Goal: Transaction & Acquisition: Purchase product/service

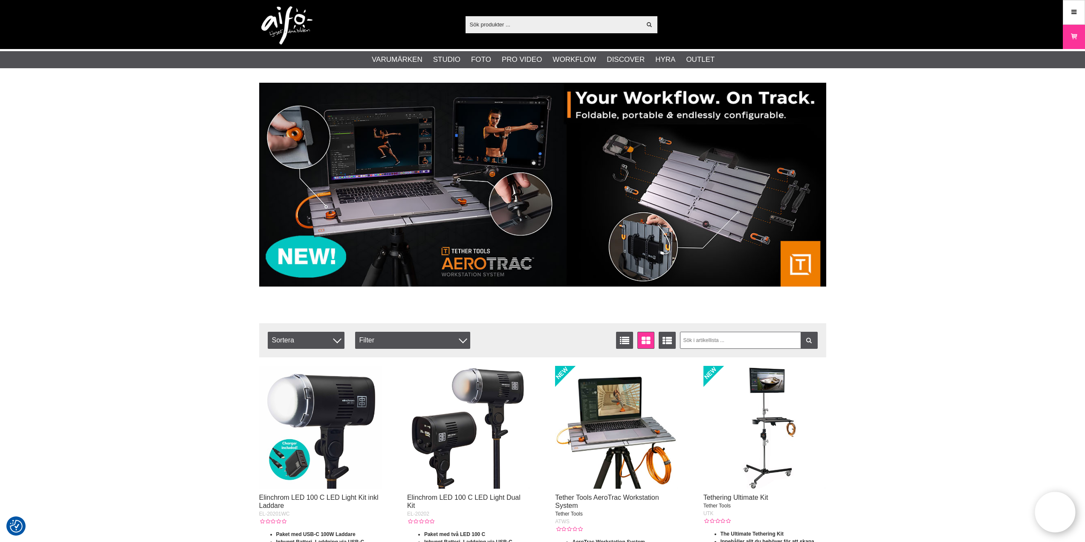
click at [496, 27] on input "text" at bounding box center [554, 24] width 176 height 13
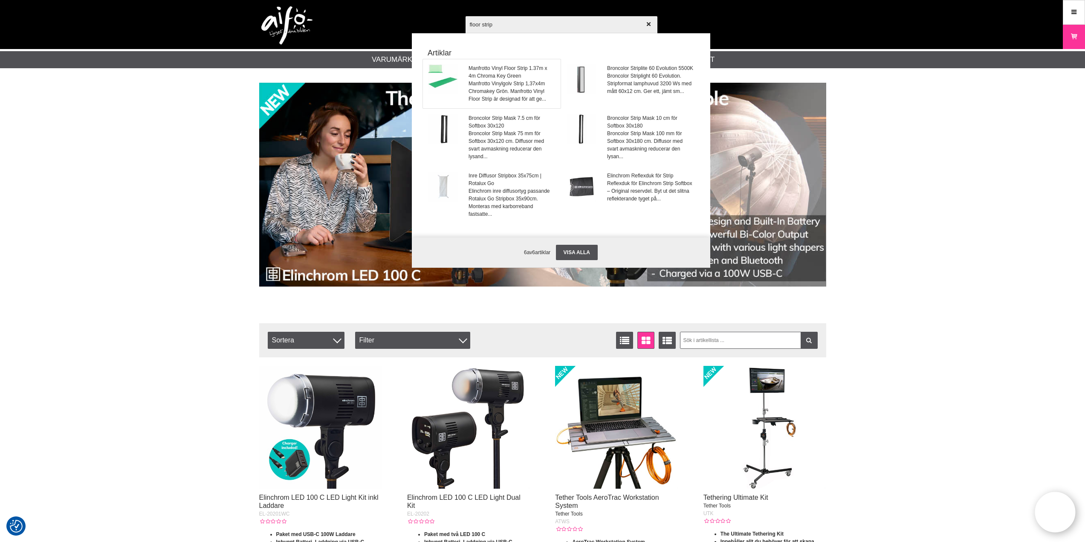
type input "floor strip"
click at [508, 80] on span "Manfrotto Vinylgolv Strip 1,37x4m Chromakey Grön. Manfrotto Vinyl Floor Strip ä…" at bounding box center [512, 91] width 87 height 23
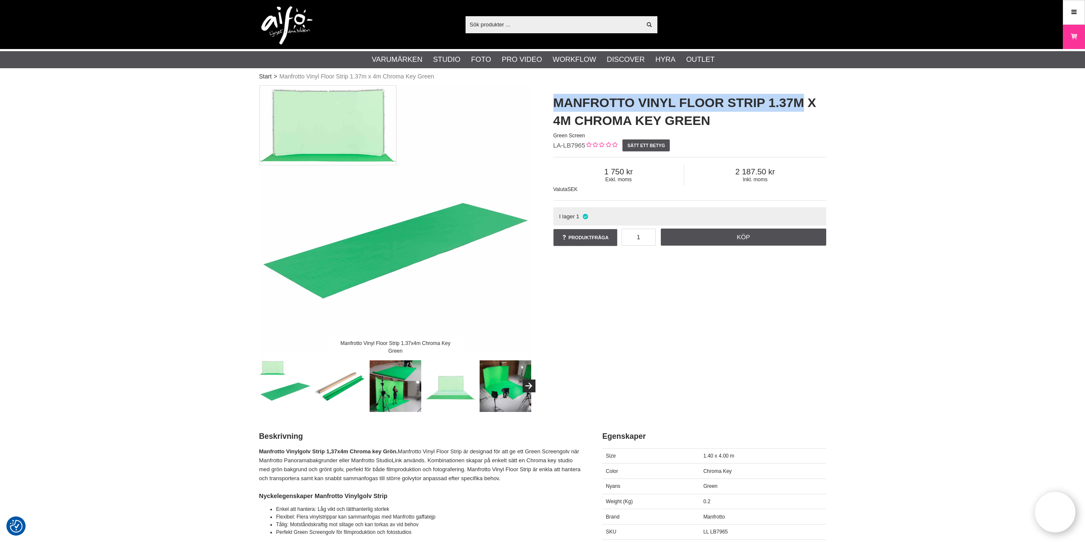
drag, startPoint x: 552, startPoint y: 95, endPoint x: 802, endPoint y: 97, distance: 249.9
click at [802, 97] on div "Manfrotto Vinyl Floor Strip 1.37m x 4m Chroma Key Green Green Screen LA-LB7965 …" at bounding box center [690, 170] width 294 height 171
copy h1 "Manfrotto Vinyl Floor Strip 1.37m"
drag, startPoint x: 647, startPoint y: 236, endPoint x: 607, endPoint y: 236, distance: 40.1
click at [607, 236] on div "Produktfråga 1 Köp Vad vill du veta om Manfrotto Vinyl Floor Strip 1.37m x 4m C…" at bounding box center [689, 238] width 273 height 25
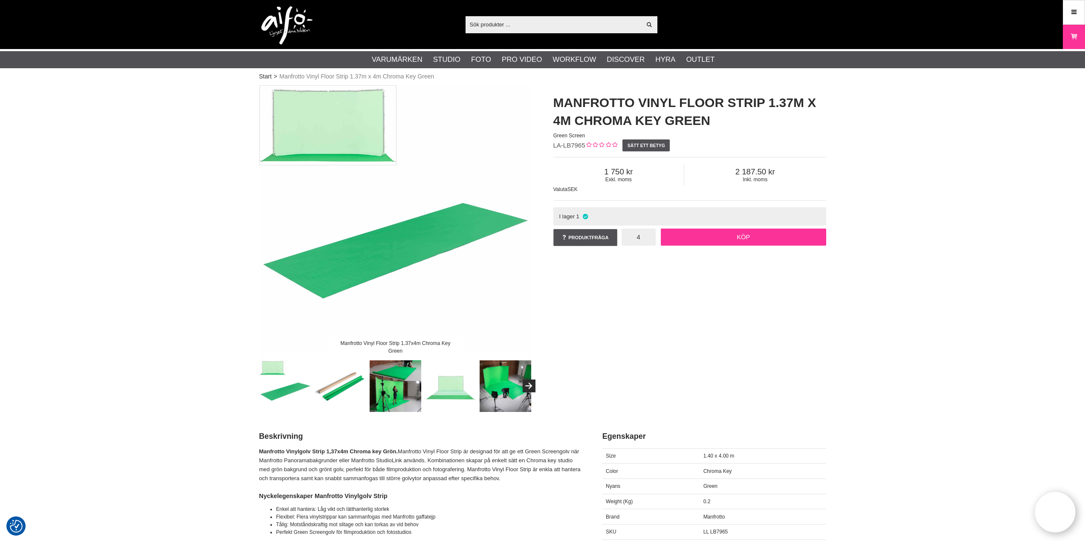
type input "4"
click at [725, 238] on link "Köp" at bounding box center [743, 237] width 165 height 17
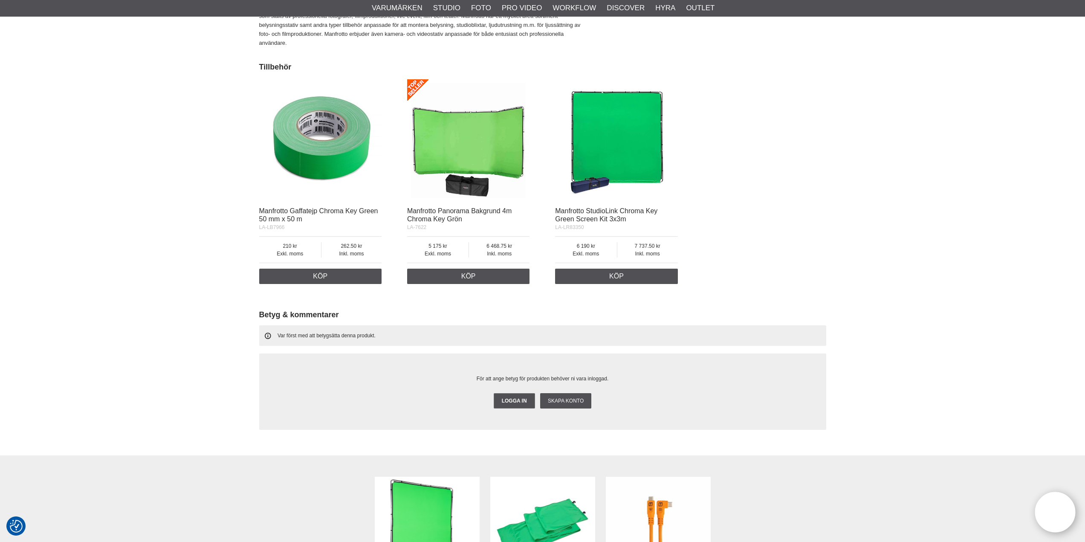
scroll to position [640, 0]
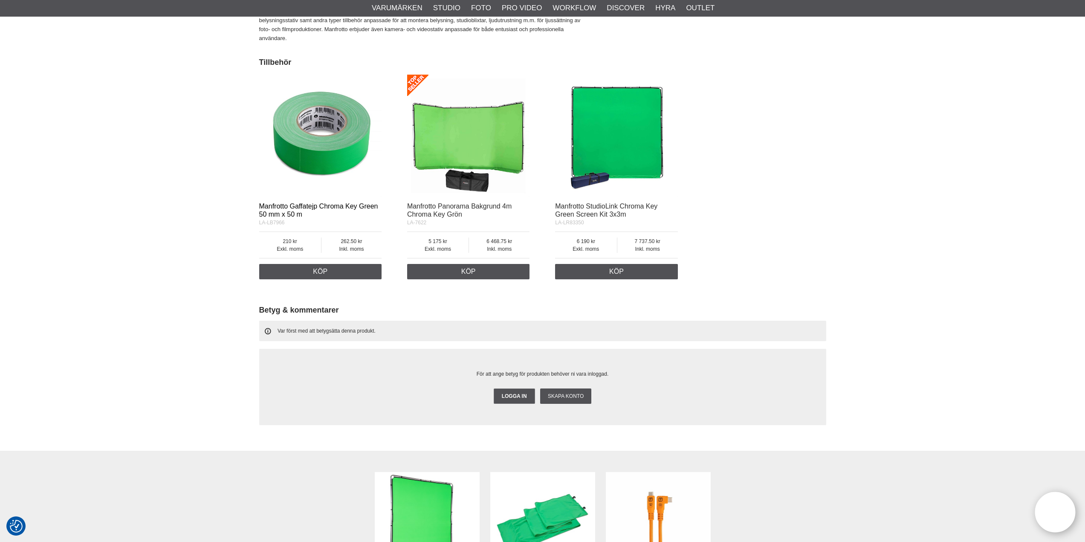
click at [326, 203] on link "Manfrotto Gaffatejp Chroma Key Green 50 mm x 50 m" at bounding box center [318, 210] width 119 height 15
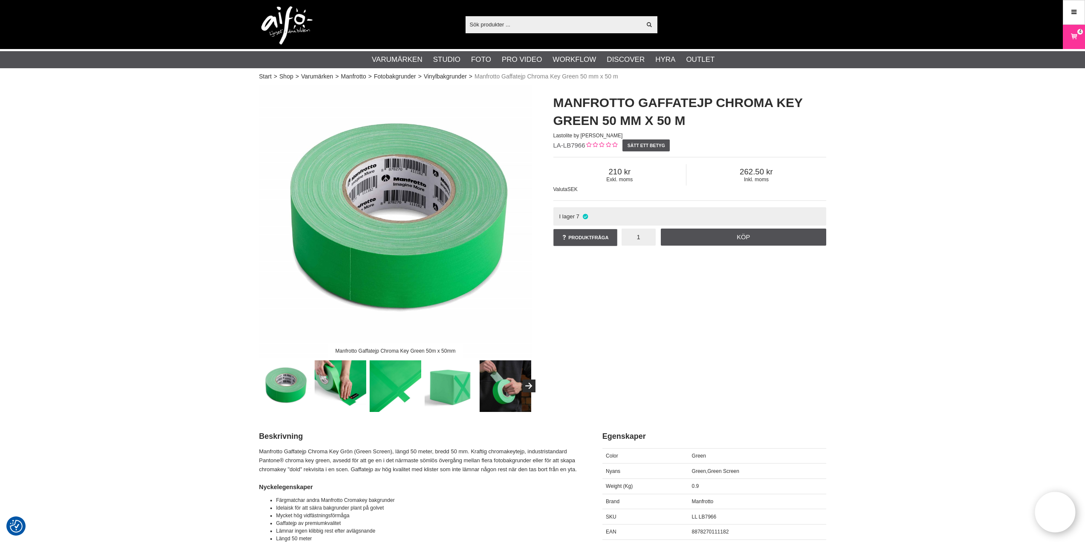
drag, startPoint x: 636, startPoint y: 236, endPoint x: 627, endPoint y: 236, distance: 8.5
click at [627, 236] on input "1" at bounding box center [639, 237] width 34 height 17
type input "2"
click at [715, 238] on link "Köp" at bounding box center [743, 237] width 165 height 17
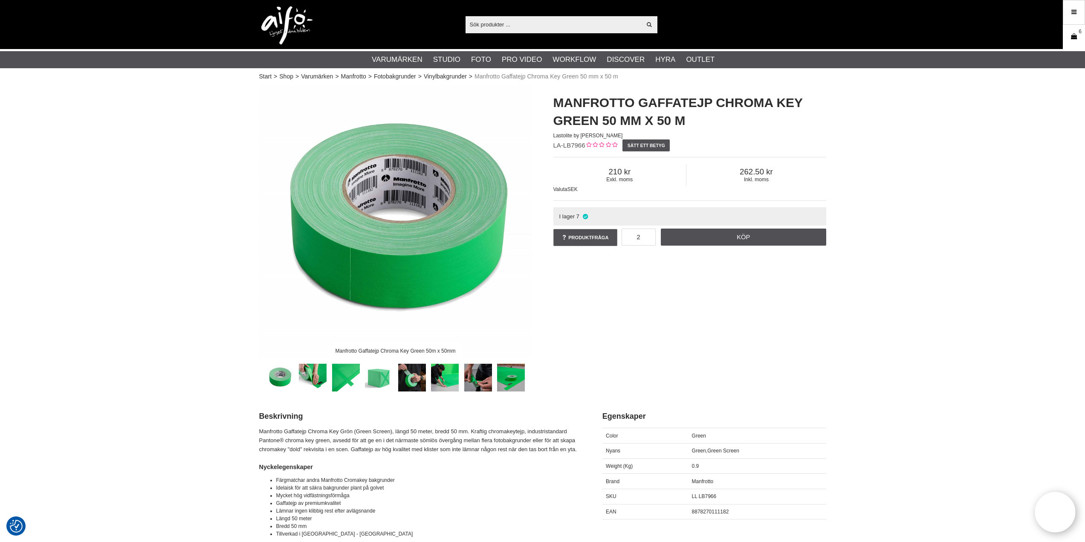
click at [1075, 36] on icon at bounding box center [1074, 36] width 9 height 9
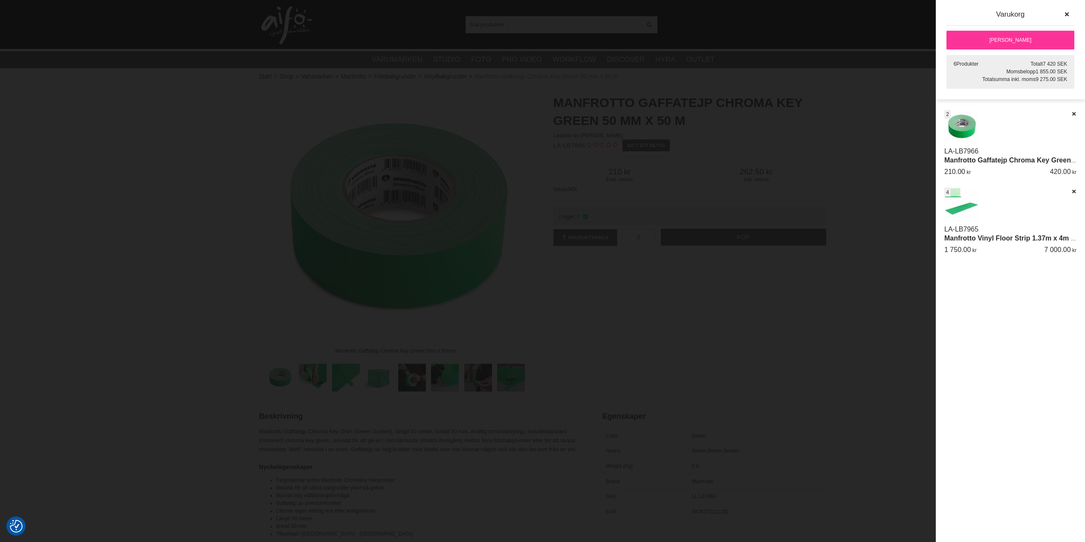
click at [1022, 41] on link "[PERSON_NAME]" at bounding box center [1010, 40] width 128 height 19
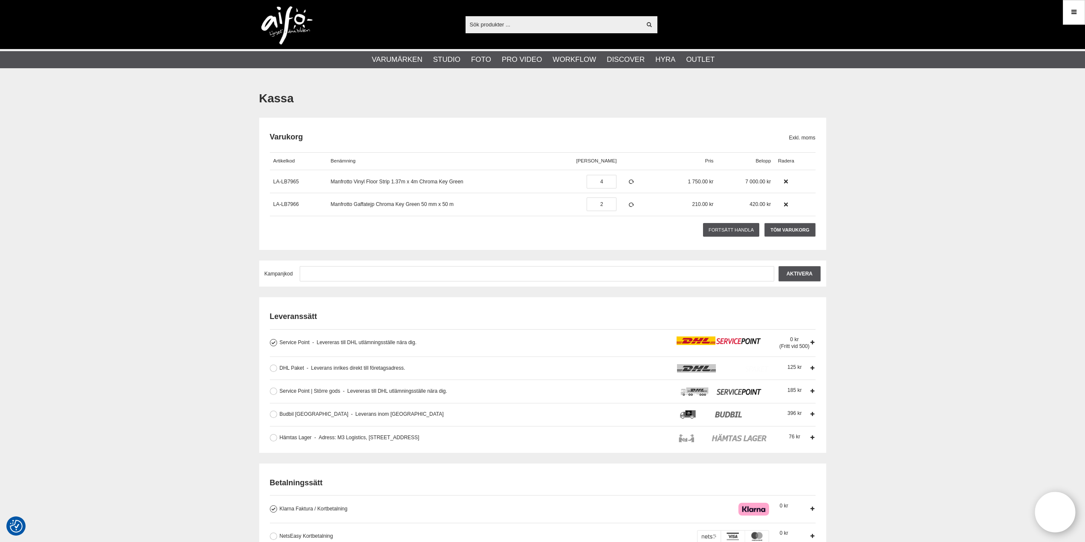
click at [812, 341] on icon at bounding box center [813, 342] width 6 height 6
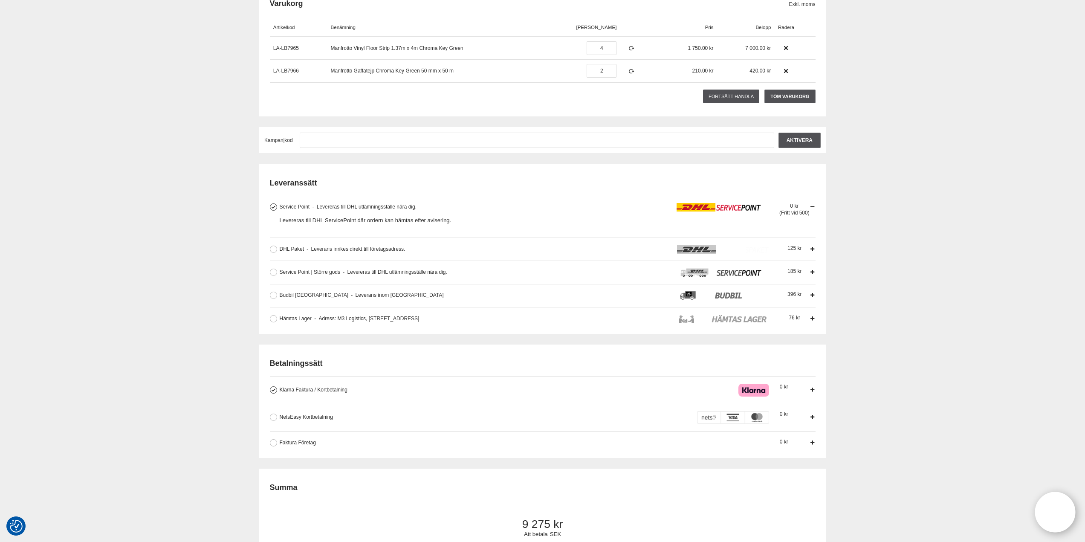
scroll to position [256, 0]
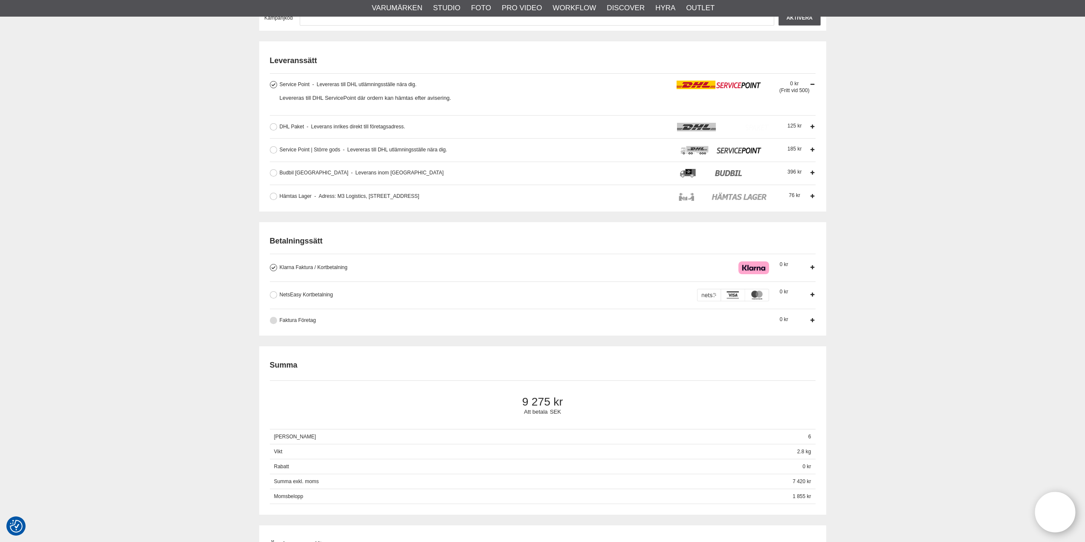
click at [312, 318] on span "Faktura Företag" at bounding box center [298, 320] width 36 height 6
click at [0, 0] on input "Faktura Företag Företag har möjlighet att använda sig av fakturabetalning. Sedv…" at bounding box center [0, 0] width 0 height 0
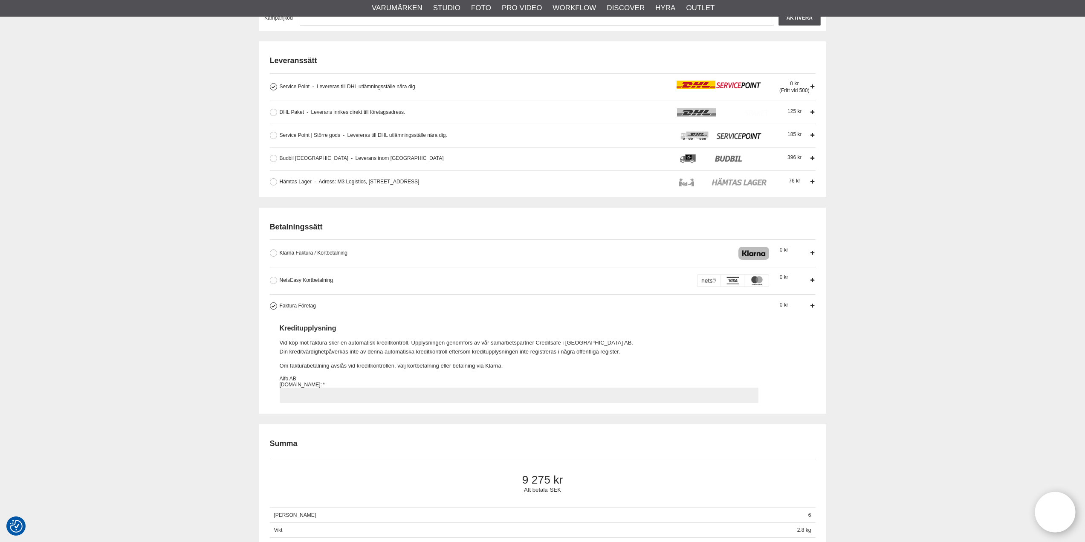
click at [310, 395] on input "Faktura Företag Företag har möjlighet att använda sig av fakturabetalning. Sedv…" at bounding box center [519, 395] width 479 height 15
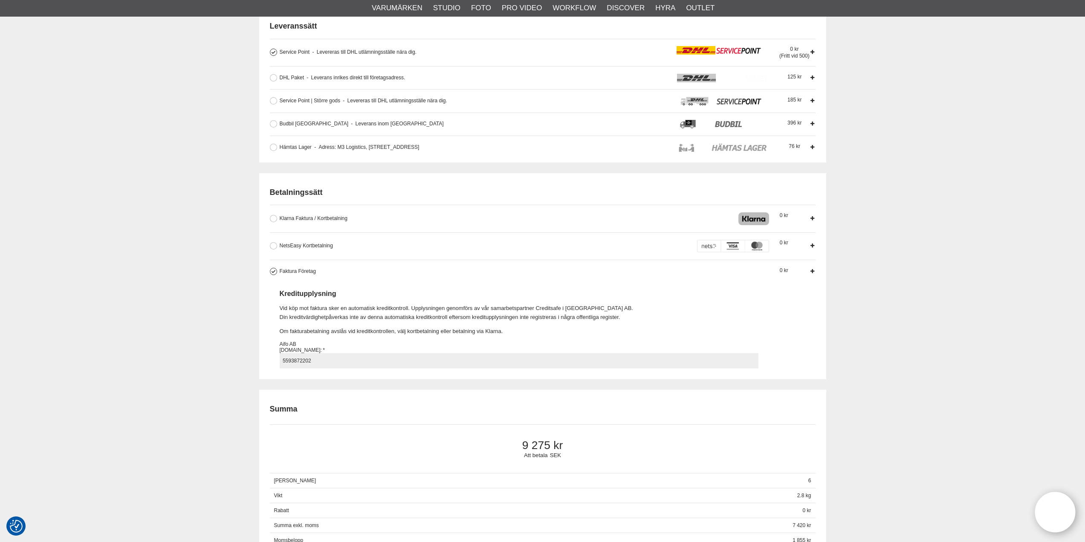
scroll to position [298, 0]
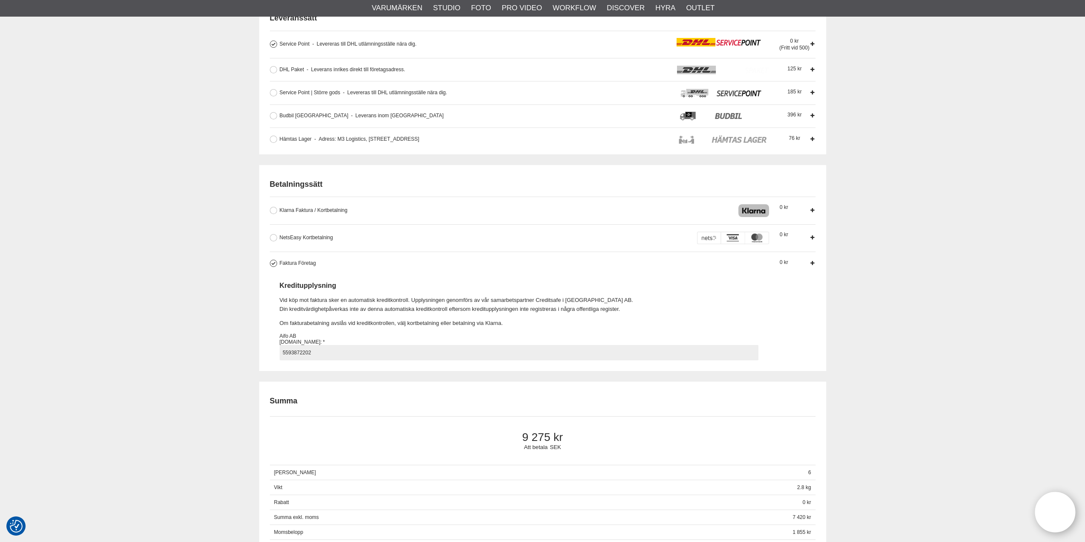
type input "5593872202"
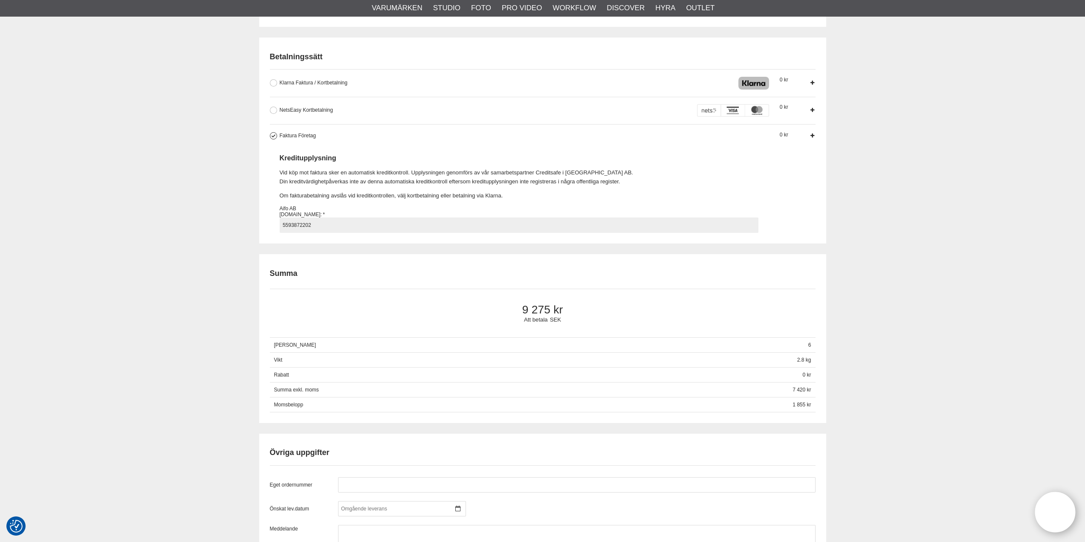
scroll to position [426, 0]
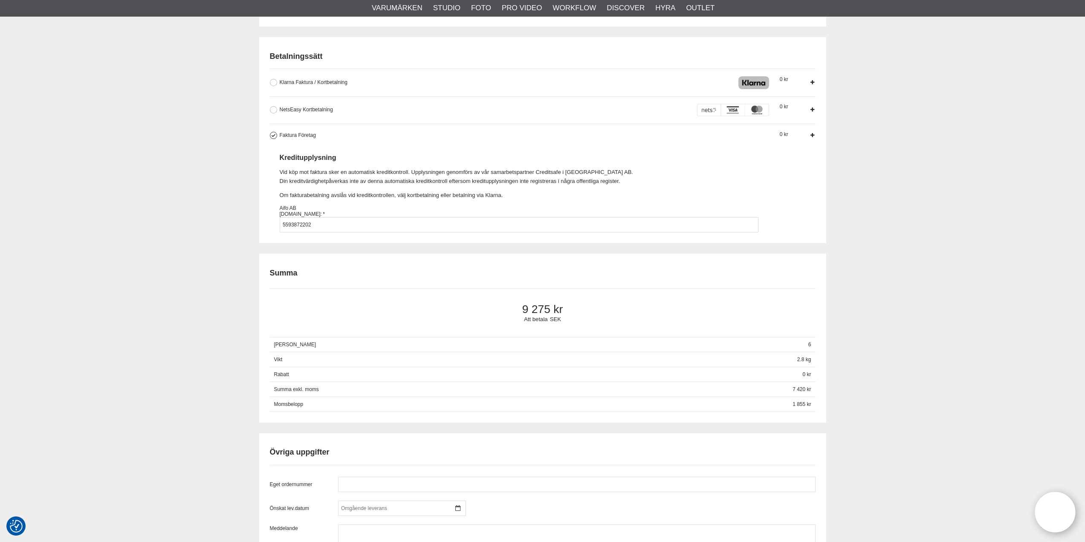
click at [538, 298] on div "Att betala SEK 9 275" at bounding box center [543, 312] width 546 height 49
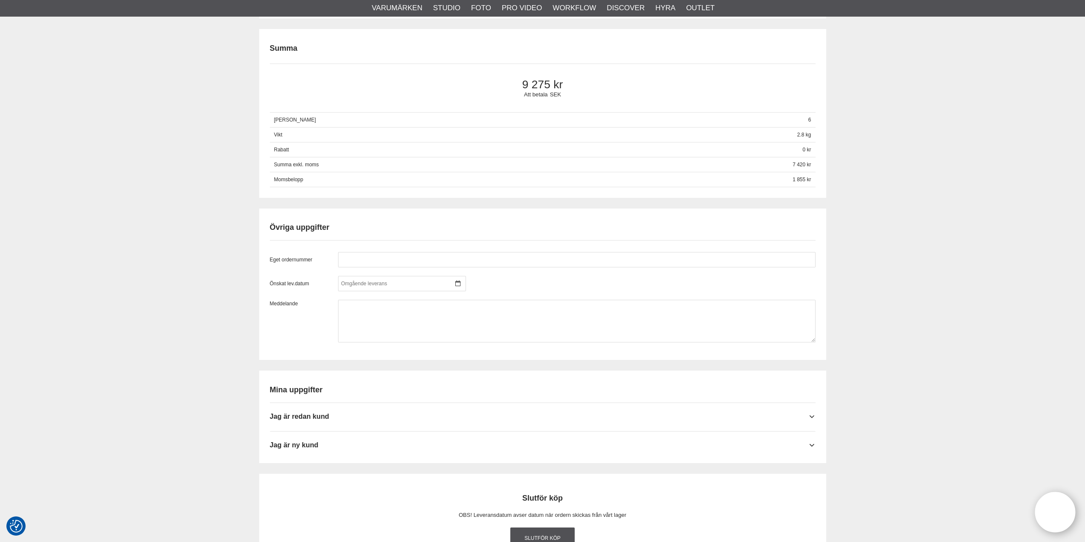
scroll to position [682, 0]
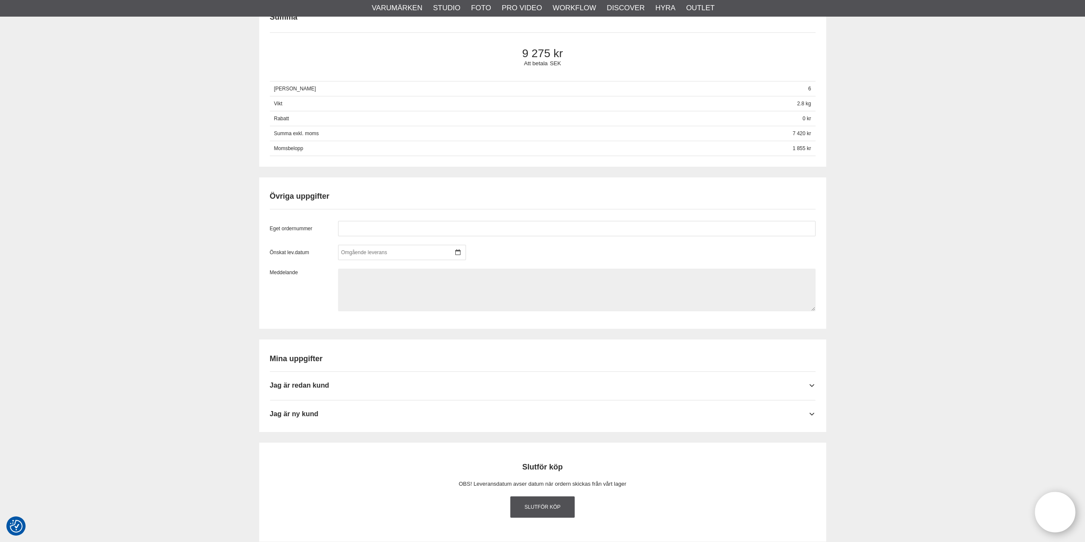
drag, startPoint x: 374, startPoint y: 295, endPoint x: 367, endPoint y: 297, distance: 7.4
click at [374, 295] on textarea at bounding box center [577, 290] width 478 height 43
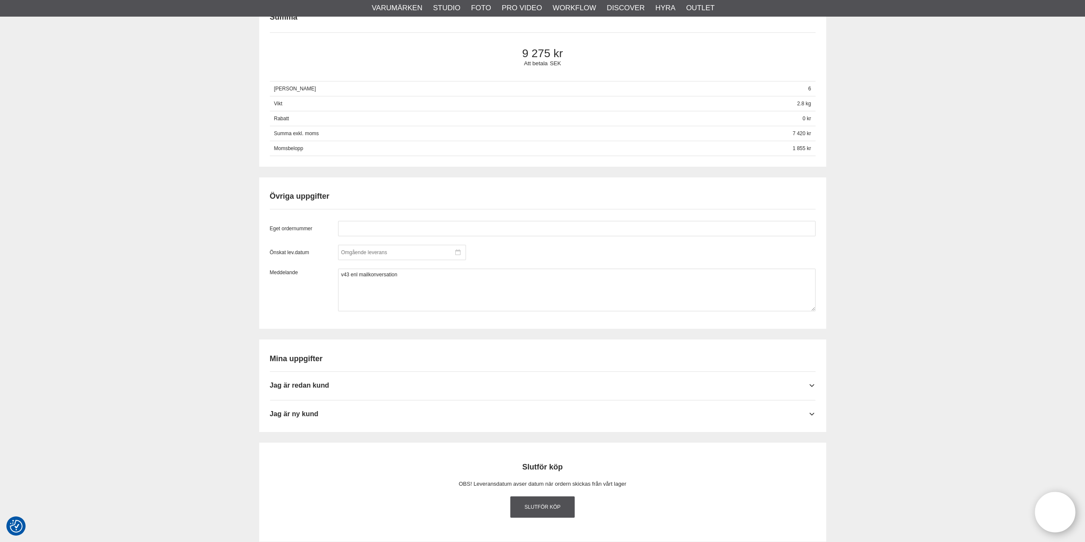
click at [386, 252] on div at bounding box center [402, 252] width 128 height 15
click at [521, 248] on div "Önskat lev.datum" at bounding box center [543, 252] width 546 height 15
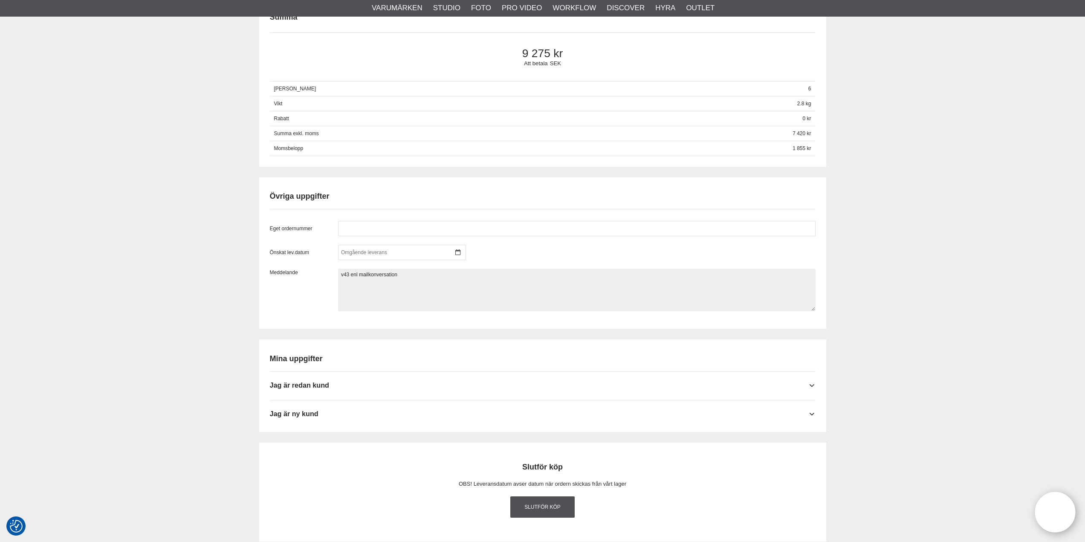
click at [436, 275] on textarea "v43 enl mailkonversation" at bounding box center [577, 290] width 478 height 43
click at [399, 276] on textarea "v43 enl mailkonversation" at bounding box center [577, 290] width 478 height 43
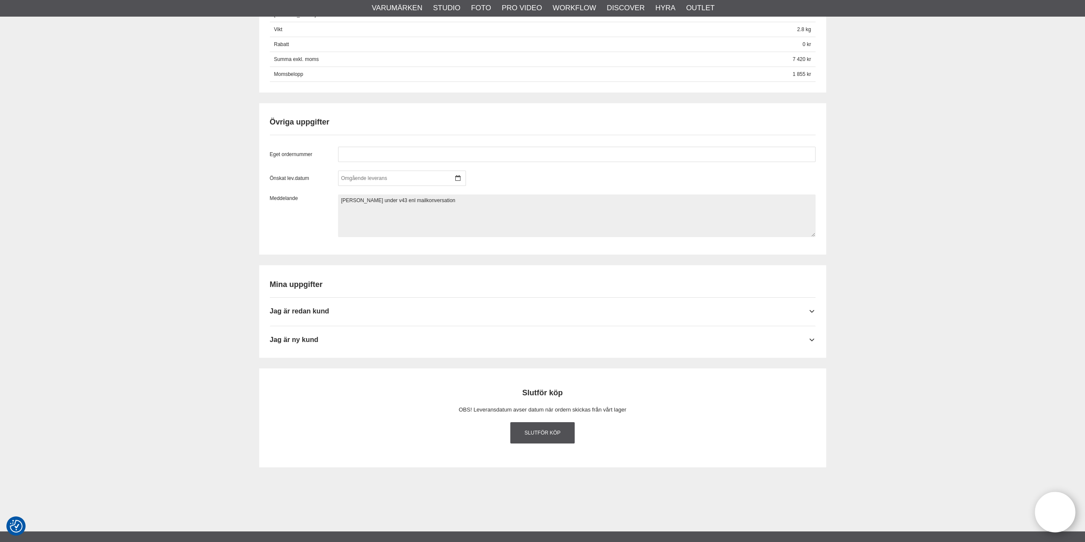
scroll to position [810, 0]
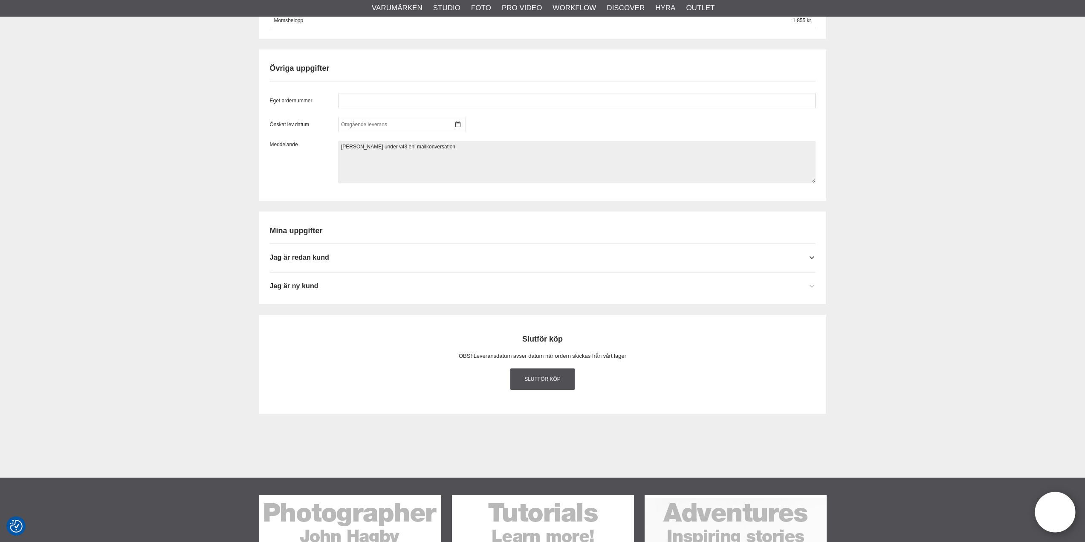
type textarea "lev under v43 enl mailkonversation"
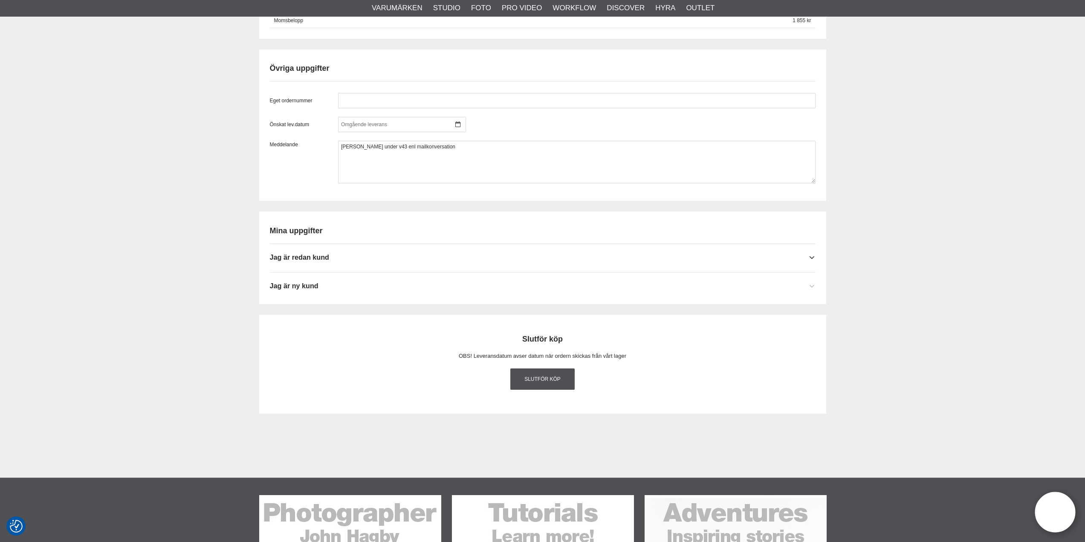
click at [378, 280] on div "Jag är ny kund" at bounding box center [543, 282] width 546 height 21
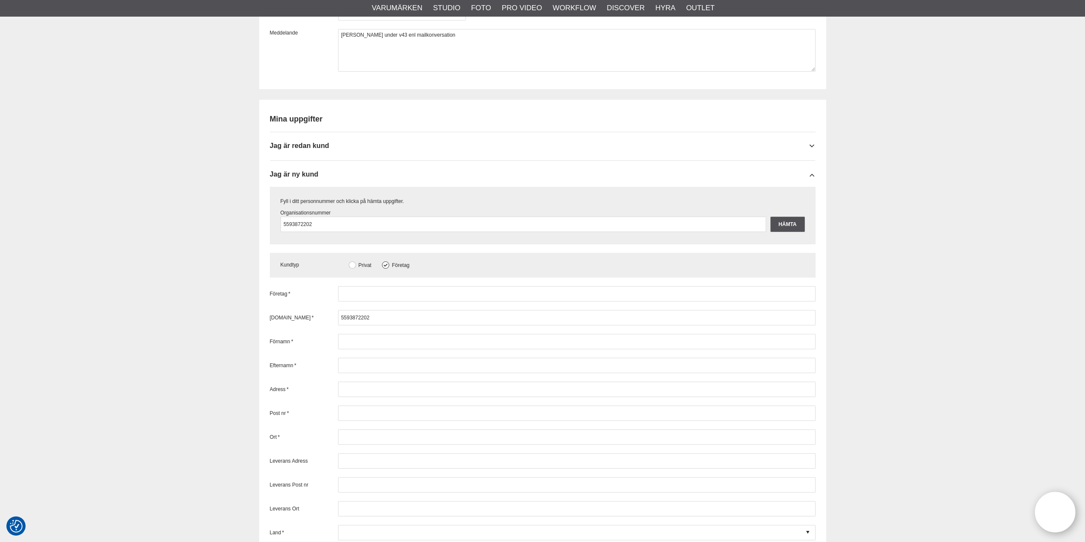
scroll to position [938, 0]
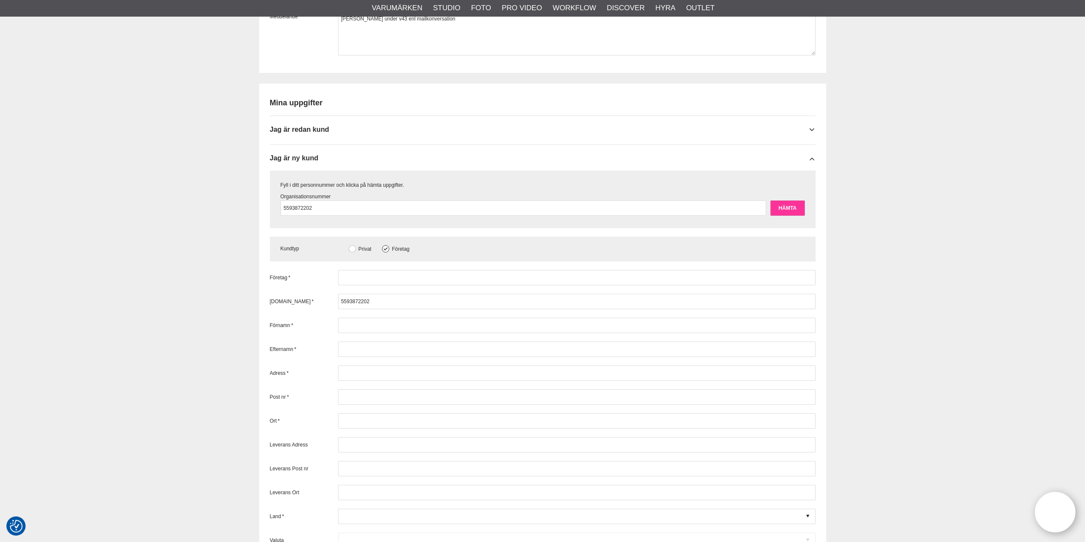
click at [783, 206] on input "Hämta" at bounding box center [787, 207] width 34 height 15
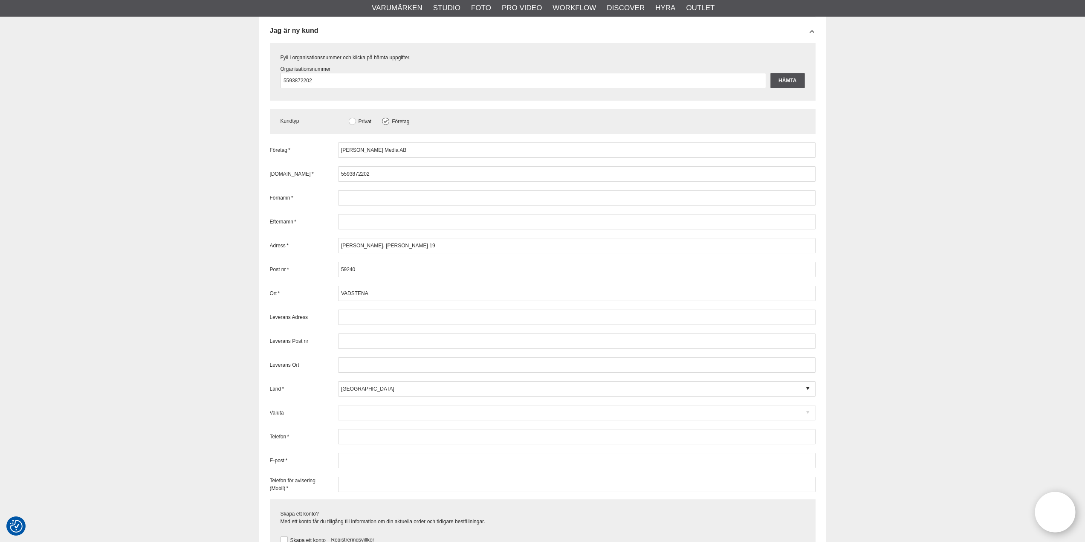
scroll to position [1066, 0]
click at [352, 201] on input "text" at bounding box center [577, 197] width 478 height 15
type input "Niklas"
type input "Johansson"
click at [383, 245] on input "Niklas Johansson, Hedvig Eleonoras Gata 19" at bounding box center [577, 244] width 478 height 15
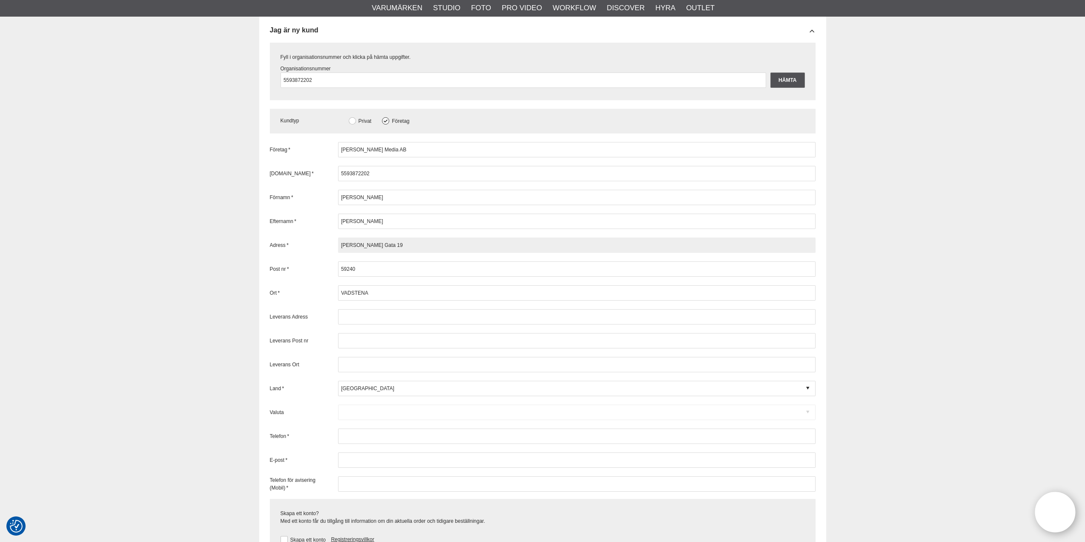
type input "Hedvig Eleonoras Gata 19"
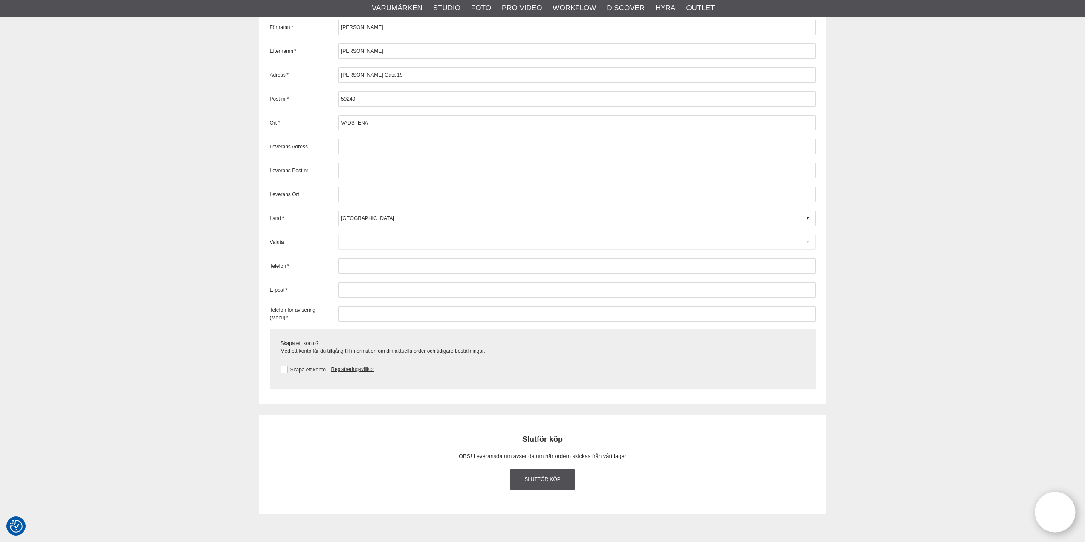
scroll to position [1236, 0]
click at [360, 265] on input "text" at bounding box center [577, 265] width 478 height 15
type input "0706220181"
type input "niklas@niklasaerialmedia.se"
type input "0706220181"
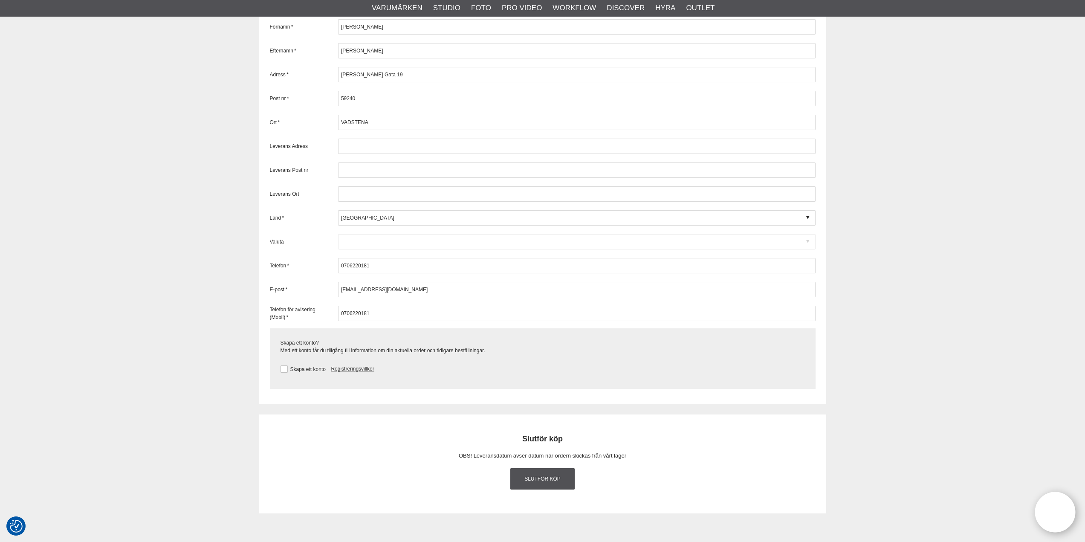
click at [295, 367] on label "Skapa ett konto" at bounding box center [307, 369] width 38 height 6
click at [0, 0] on input "Skapa ett konto" at bounding box center [0, 0] width 0 height 0
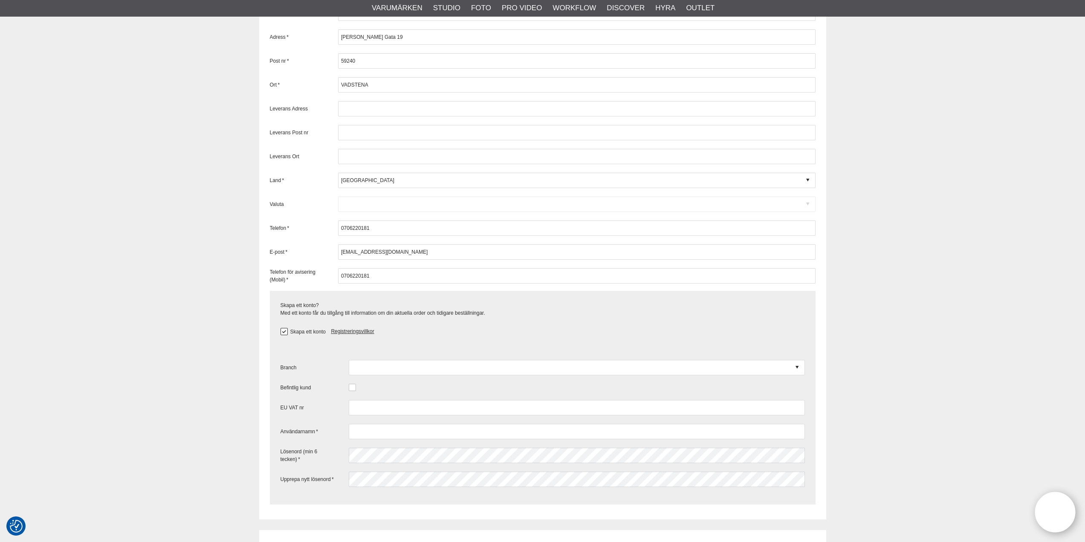
scroll to position [1279, 0]
click at [399, 366] on div at bounding box center [577, 362] width 456 height 15
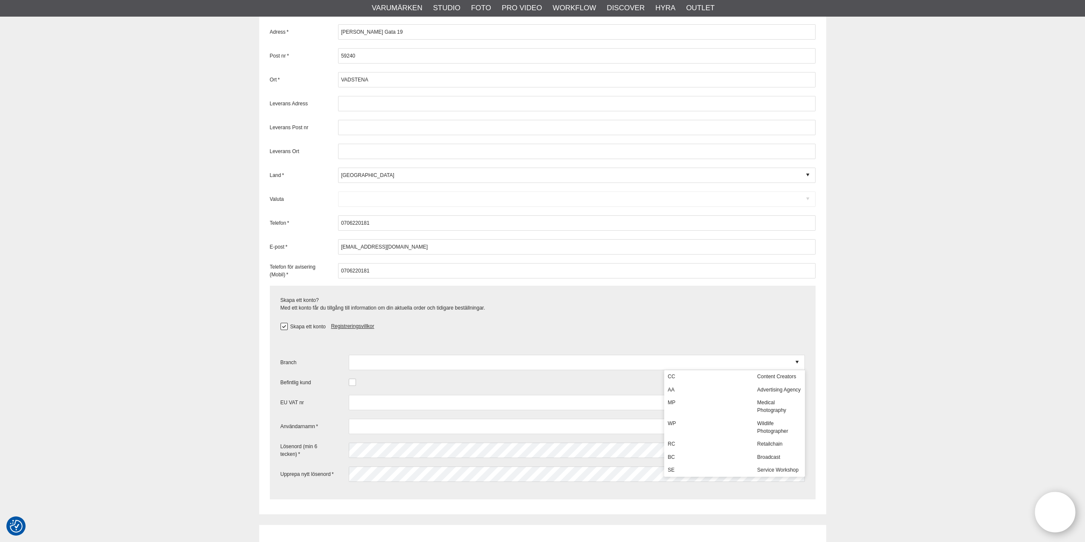
scroll to position [0, 0]
click at [758, 349] on div "Branch Befintlig kund EU VAT nr Användarnamn * Lösenord (min 6 tecken) * Upprep…" at bounding box center [543, 417] width 524 height 143
click at [415, 368] on div at bounding box center [577, 362] width 456 height 15
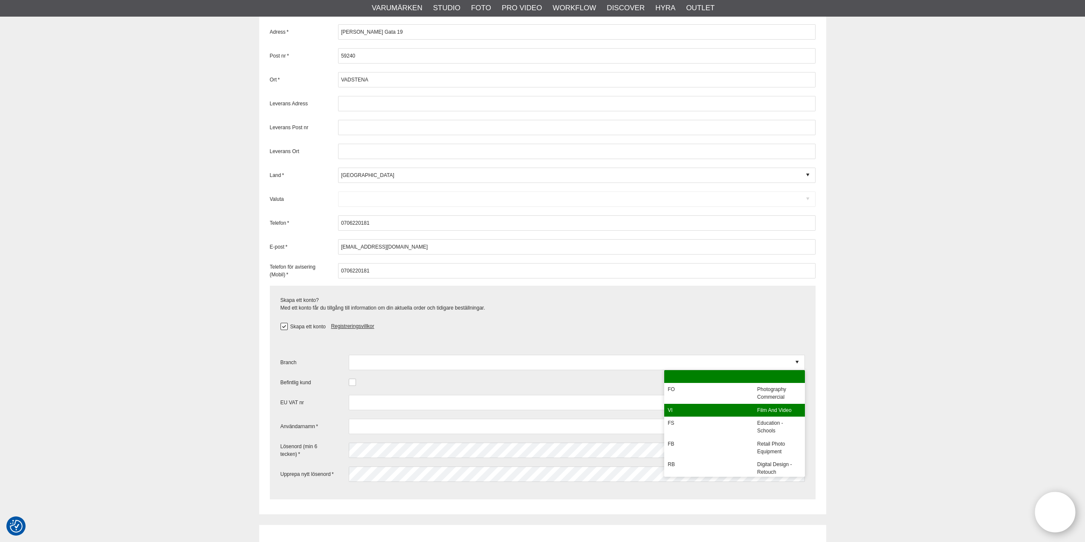
click at [695, 410] on div "VI" at bounding box center [709, 410] width 90 height 13
type input "VI - Film and Video"
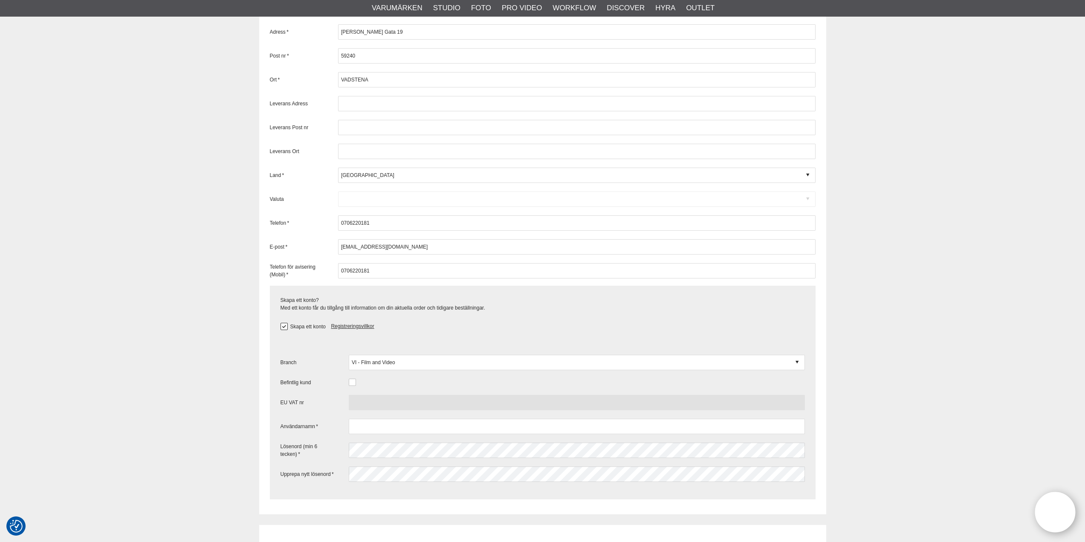
click at [368, 405] on input "text" at bounding box center [577, 402] width 456 height 15
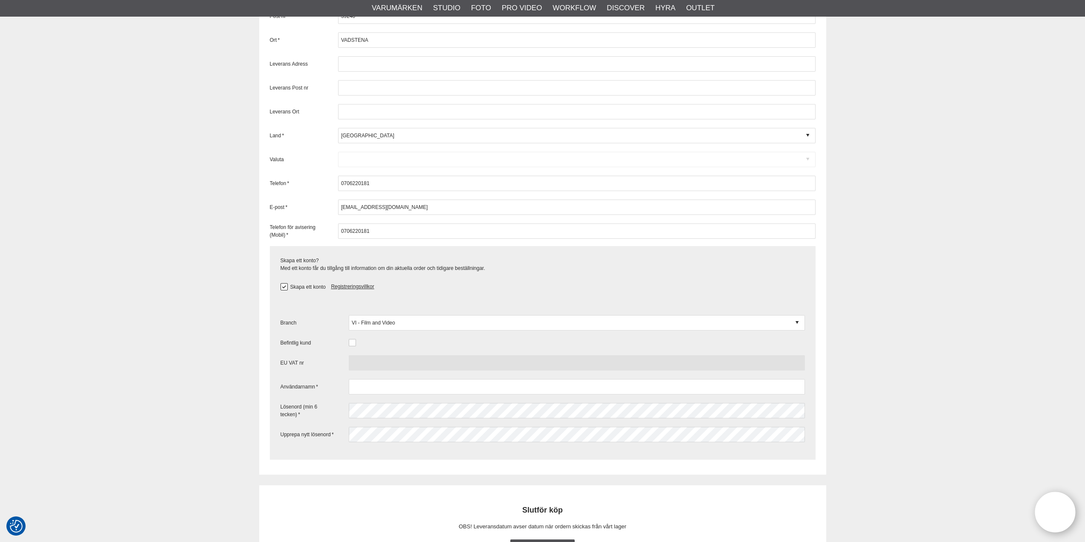
scroll to position [1322, 0]
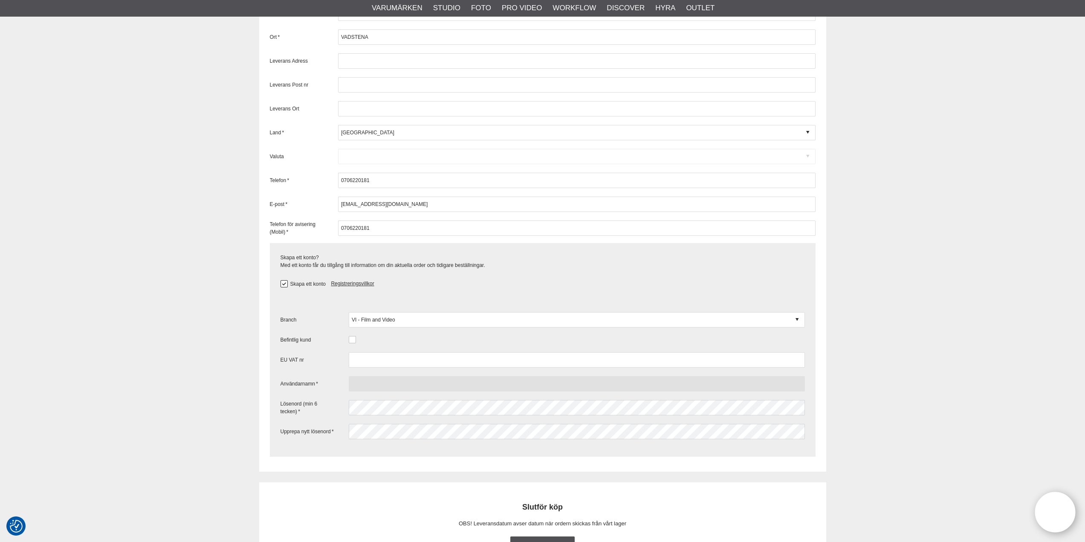
click at [359, 381] on input "text" at bounding box center [577, 383] width 456 height 15
type input "niklasaerialmedia"
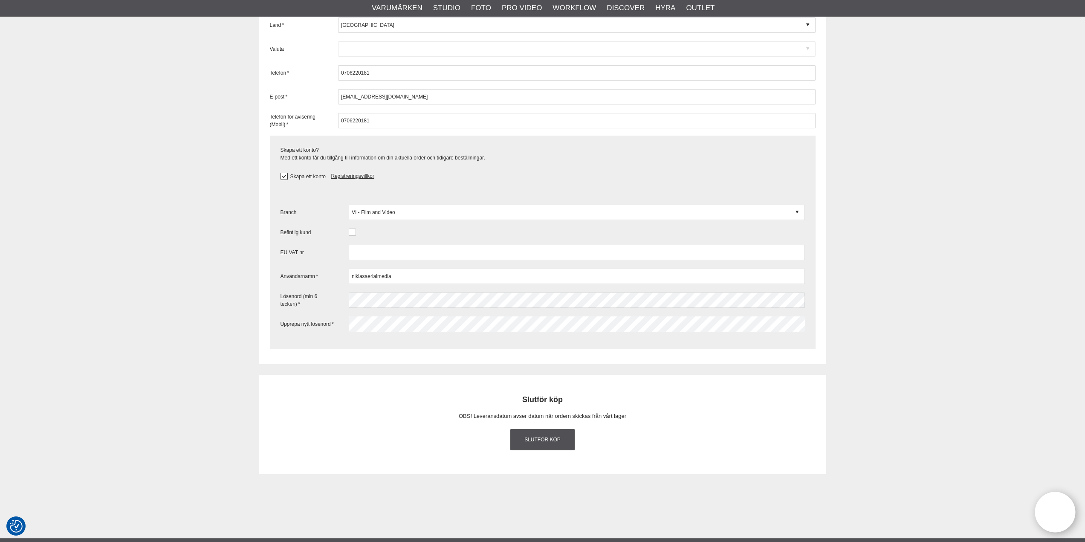
scroll to position [1492, 0]
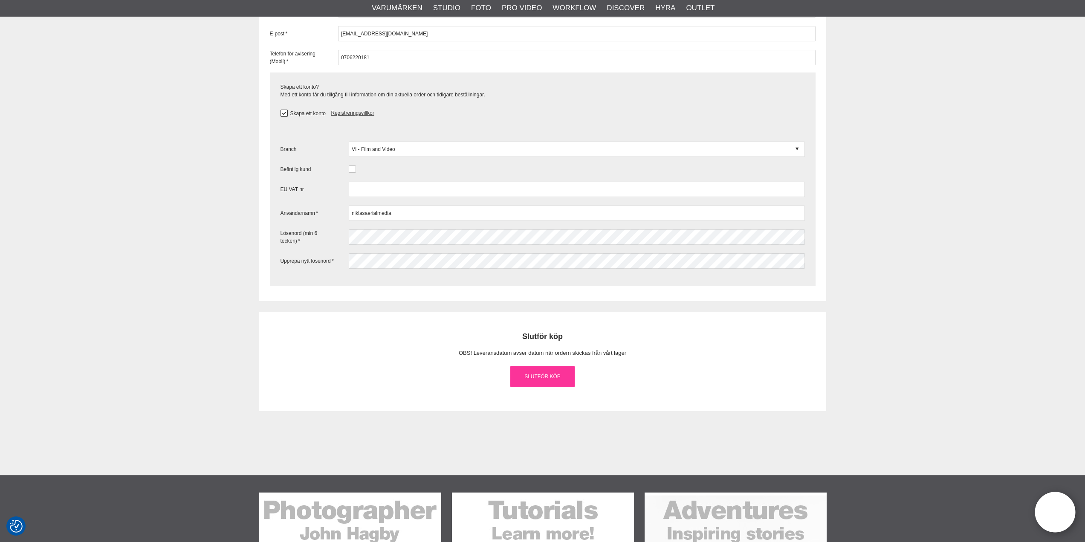
click at [545, 373] on link "Slutför köp" at bounding box center [542, 376] width 65 height 21
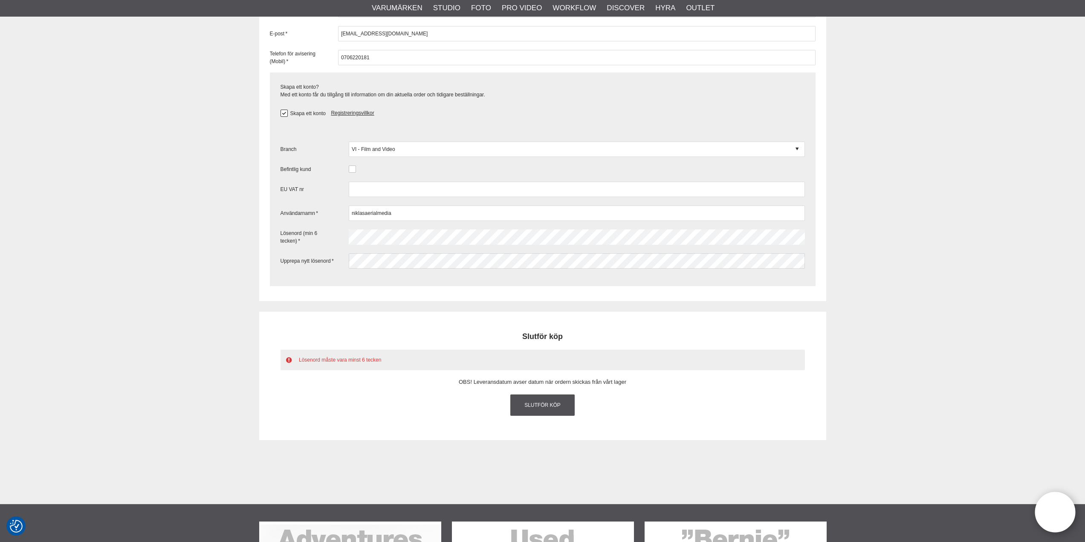
click at [544, 406] on link "Slutför köp" at bounding box center [542, 404] width 65 height 21
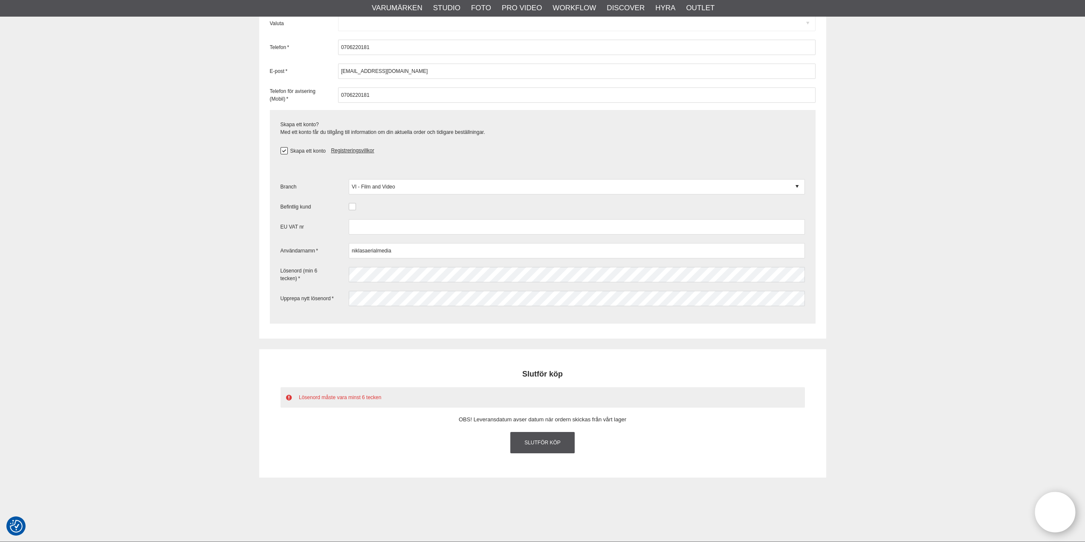
scroll to position [1450, 0]
click at [298, 155] on label "Skapa ett konto" at bounding box center [307, 156] width 38 height 6
click at [0, 0] on input "Skapa ett konto" at bounding box center [0, 0] width 0 height 0
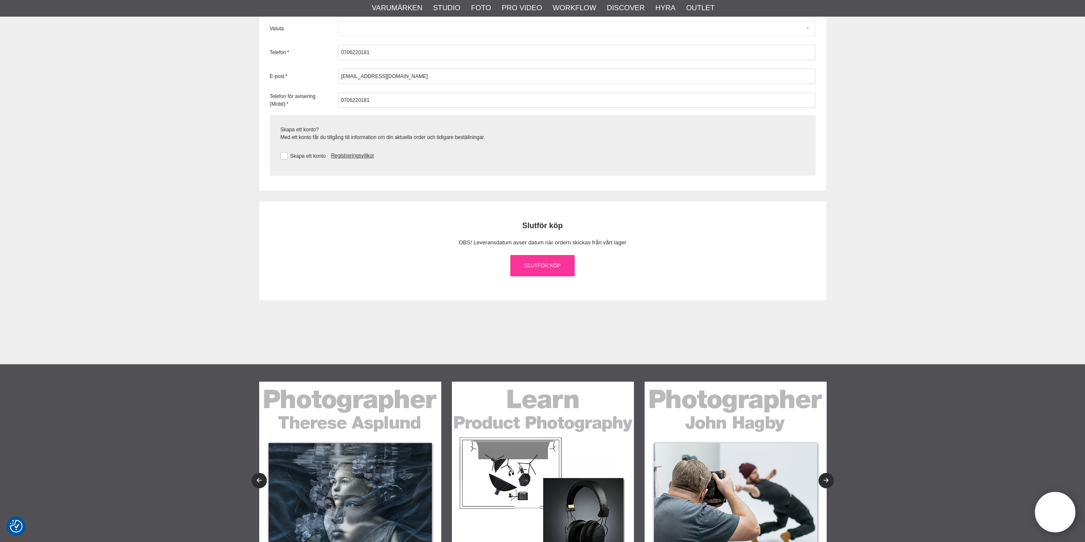
click at [550, 266] on link "Slutför köp" at bounding box center [542, 265] width 65 height 21
